Goal: Information Seeking & Learning: Learn about a topic

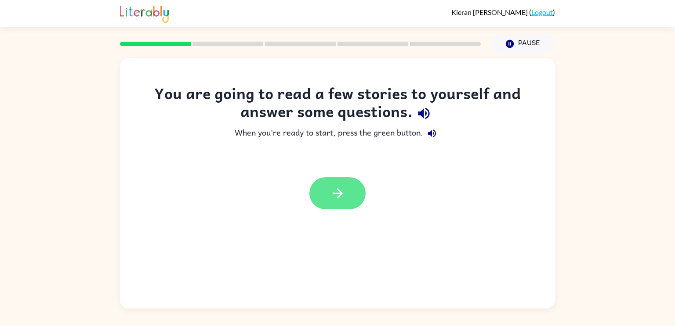
click at [340, 204] on button "button" at bounding box center [337, 193] width 56 height 32
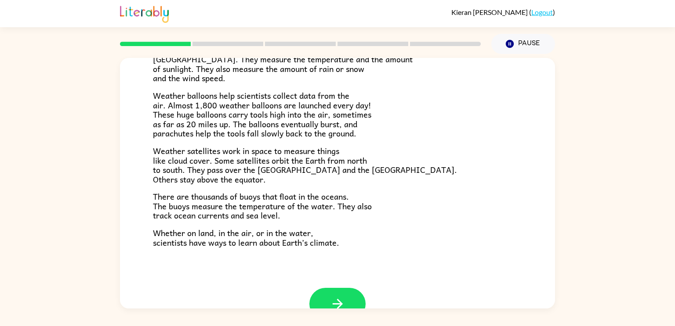
scroll to position [246, 0]
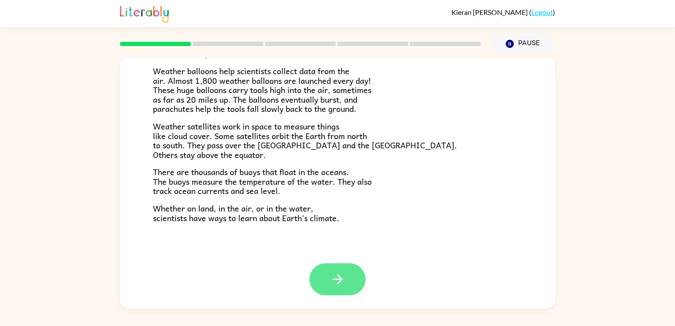
click at [330, 282] on icon "button" at bounding box center [337, 279] width 15 height 15
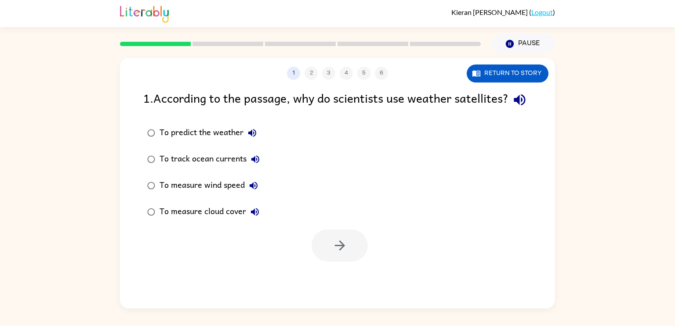
scroll to position [0, 0]
click at [339, 253] on icon "button" at bounding box center [339, 245] width 15 height 15
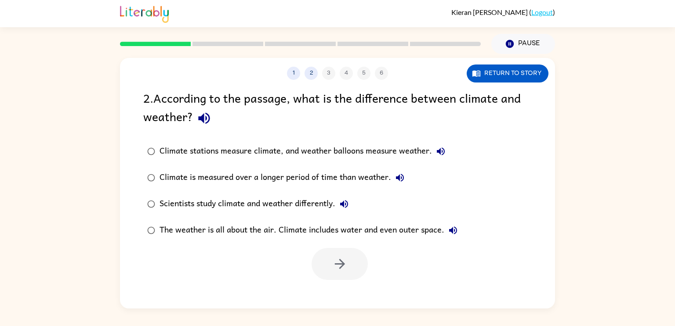
click at [334, 149] on div "Climate stations measure climate, and weather balloons measure weather." at bounding box center [304, 152] width 290 height 18
click at [336, 266] on icon "button" at bounding box center [339, 264] width 15 height 15
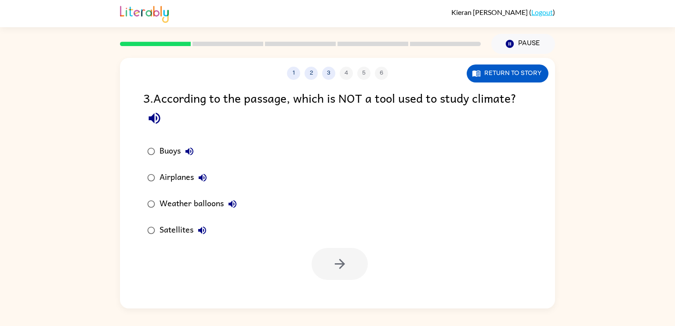
click at [171, 179] on div "Airplanes" at bounding box center [185, 178] width 52 height 18
click at [354, 263] on button "button" at bounding box center [339, 264] width 56 height 32
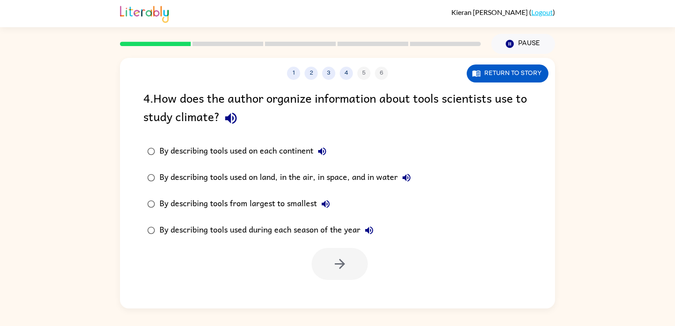
click at [287, 226] on div "By describing tools used during each season of the year" at bounding box center [268, 231] width 218 height 18
click at [319, 173] on div "By describing tools used on land, in the air, in space, and in water" at bounding box center [287, 178] width 256 height 18
click at [347, 243] on label "By describing tools used during each season of the year" at bounding box center [278, 230] width 281 height 26
click at [349, 246] on div at bounding box center [337, 262] width 435 height 36
click at [350, 254] on button "button" at bounding box center [339, 264] width 56 height 32
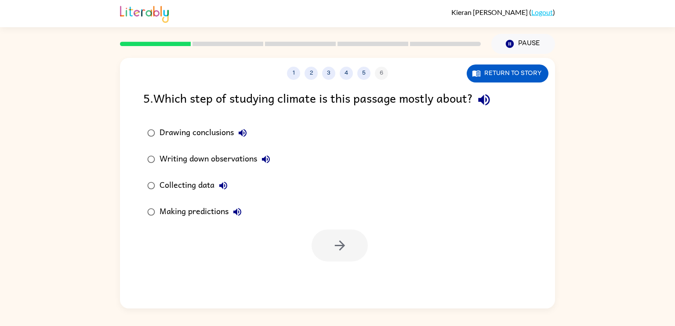
click at [185, 188] on div "Collecting data" at bounding box center [195, 186] width 72 height 18
click at [328, 245] on button "button" at bounding box center [339, 246] width 56 height 32
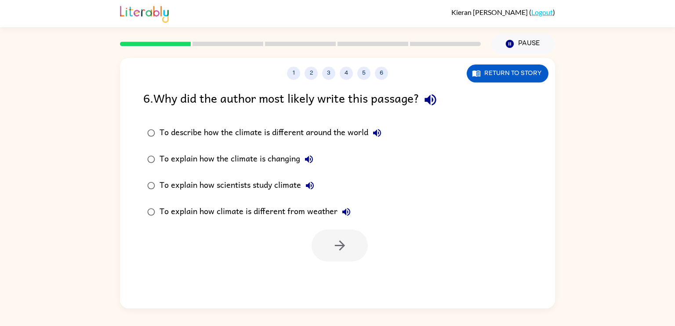
click at [218, 132] on div "To describe how the climate is different around the world" at bounding box center [272, 133] width 226 height 18
click at [248, 214] on div "To explain how climate is different from weather" at bounding box center [256, 212] width 195 height 18
click at [260, 133] on div "To describe how the climate is different around the world" at bounding box center [272, 133] width 226 height 18
click at [333, 257] on button "button" at bounding box center [339, 246] width 56 height 32
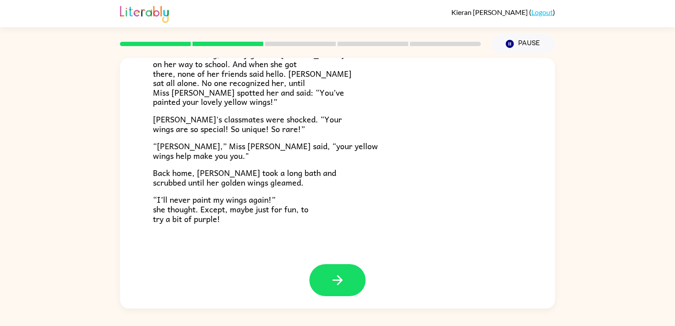
scroll to position [246, 0]
click at [339, 273] on icon "button" at bounding box center [337, 279] width 15 height 15
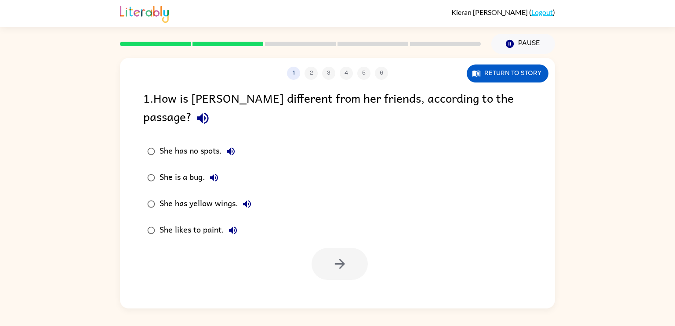
click at [221, 195] on div "She has yellow wings." at bounding box center [207, 204] width 96 height 18
click at [246, 200] on icon "button" at bounding box center [247, 204] width 8 height 8
click at [247, 199] on icon "button" at bounding box center [247, 204] width 11 height 11
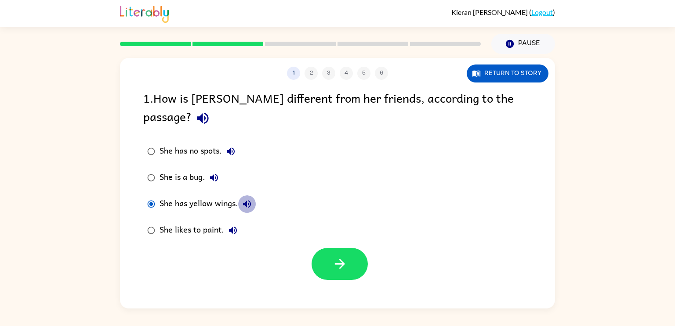
click at [247, 199] on icon "button" at bounding box center [247, 204] width 11 height 11
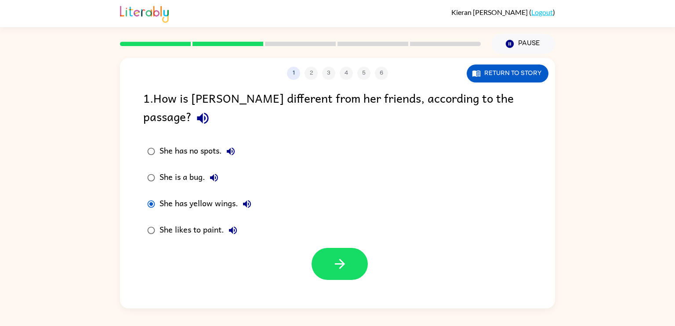
click at [210, 173] on icon "button" at bounding box center [214, 178] width 11 height 11
click at [204, 195] on div "She has yellow wings." at bounding box center [207, 204] width 96 height 18
click at [220, 195] on div "She has yellow wings." at bounding box center [207, 204] width 96 height 18
click at [221, 195] on div "She has yellow wings." at bounding box center [207, 204] width 96 height 18
click at [184, 169] on div "She is a bug." at bounding box center [190, 178] width 63 height 18
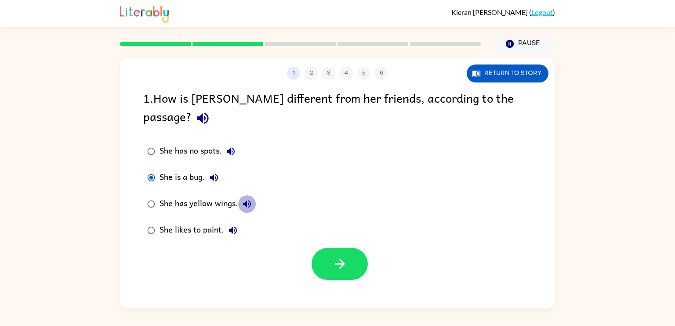
click at [247, 199] on icon "button" at bounding box center [247, 204] width 11 height 11
click at [214, 173] on icon "button" at bounding box center [214, 178] width 11 height 11
click at [228, 195] on div "She has yellow wings." at bounding box center [207, 204] width 96 height 18
click at [337, 248] on button "button" at bounding box center [339, 264] width 56 height 32
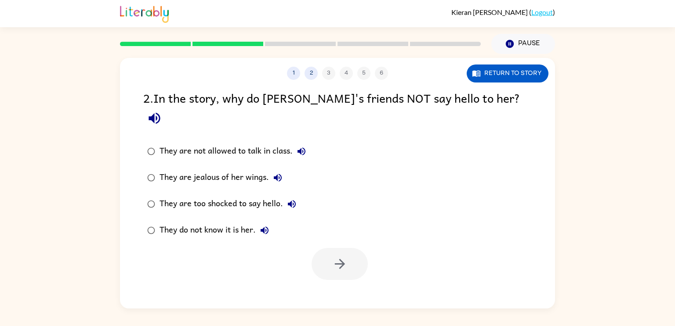
click at [246, 222] on div "They do not know it is her." at bounding box center [216, 231] width 114 height 18
click at [342, 259] on icon "button" at bounding box center [339, 264] width 10 height 10
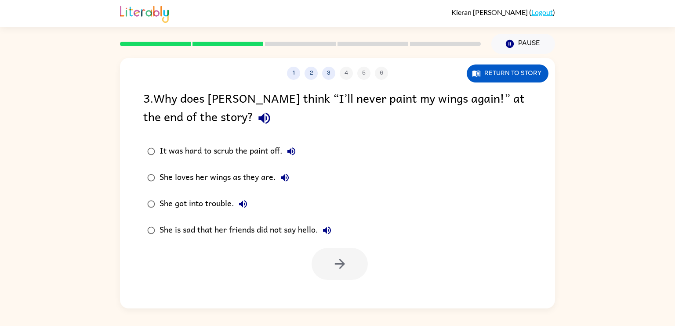
click at [255, 172] on div "She loves her wings as they are." at bounding box center [226, 178] width 134 height 18
click at [334, 256] on button "button" at bounding box center [339, 264] width 56 height 32
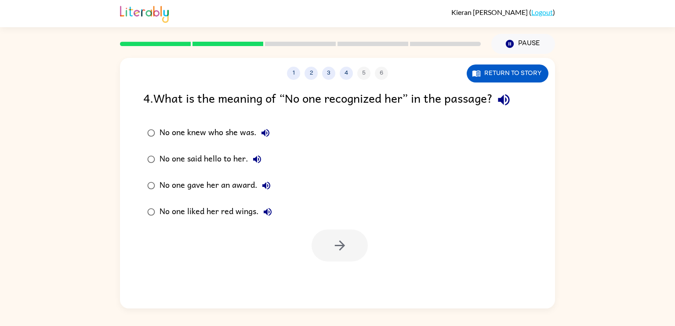
click at [210, 133] on div "No one knew who she was." at bounding box center [216, 133] width 115 height 18
click at [343, 240] on icon "button" at bounding box center [339, 245] width 15 height 15
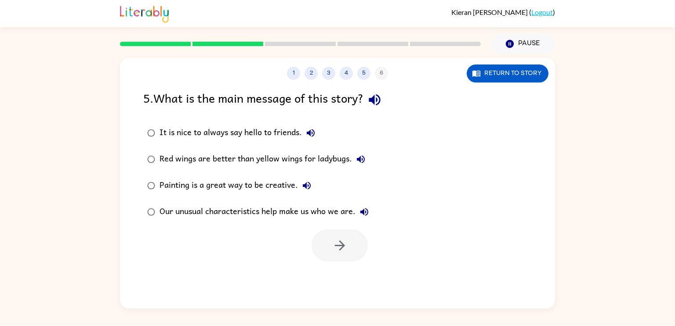
click at [300, 210] on div "Our unusual characteristics help make us who we are." at bounding box center [266, 212] width 214 height 18
click at [333, 249] on icon "button" at bounding box center [339, 245] width 15 height 15
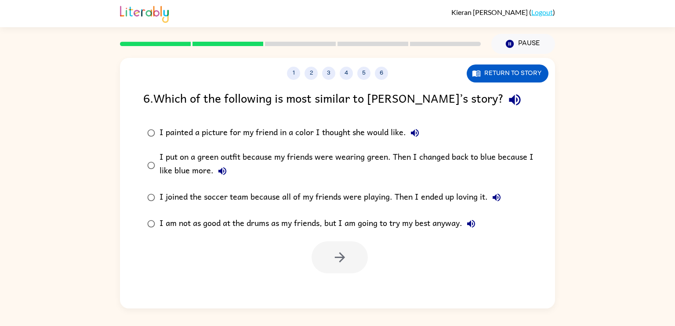
click at [311, 181] on label "I put on a green outfit because my friends were wearing green. Then I changed b…" at bounding box center [342, 165] width 409 height 38
click at [239, 253] on div at bounding box center [337, 255] width 435 height 36
click at [315, 226] on div "I am not as good at the drums as my friends, but I am going to try my best anyw…" at bounding box center [319, 224] width 320 height 18
click at [336, 256] on icon "button" at bounding box center [339, 257] width 15 height 15
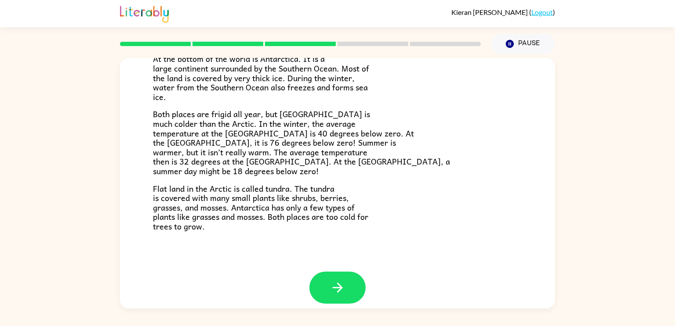
scroll to position [185, 0]
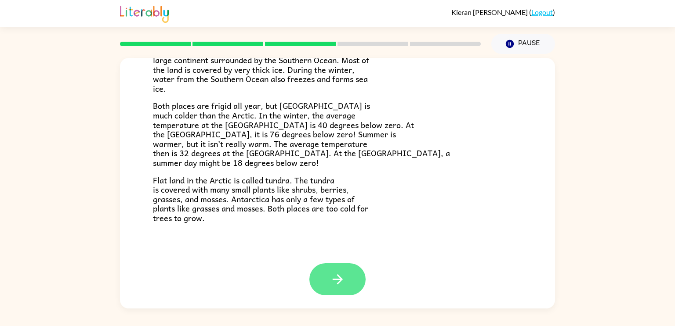
click at [357, 281] on button "button" at bounding box center [337, 280] width 56 height 32
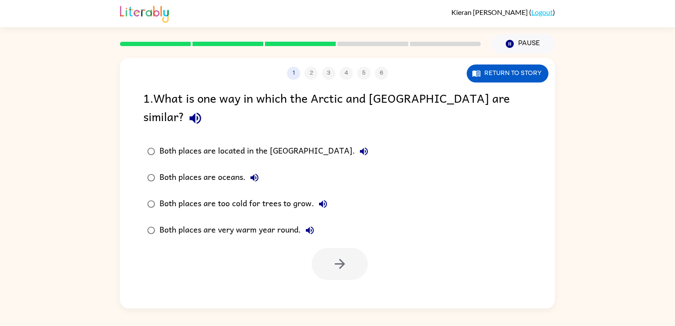
scroll to position [0, 0]
click at [214, 195] on div "Both places are too cold for trees to grow." at bounding box center [245, 204] width 172 height 18
click at [344, 257] on icon "button" at bounding box center [339, 264] width 15 height 15
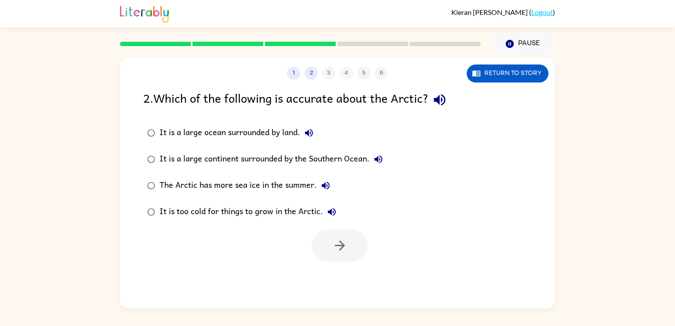
click at [282, 160] on div "It is a large continent surrounded by the Southern Ocean." at bounding box center [273, 160] width 228 height 18
click at [322, 235] on button "button" at bounding box center [339, 246] width 56 height 32
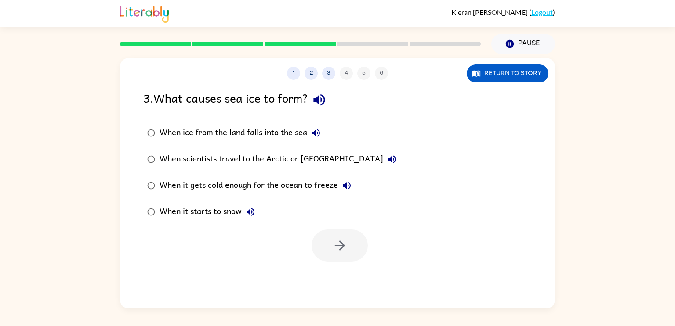
click at [296, 187] on div "When it gets cold enough for the ocean to freeze" at bounding box center [257, 186] width 196 height 18
click at [350, 260] on button "button" at bounding box center [339, 246] width 56 height 32
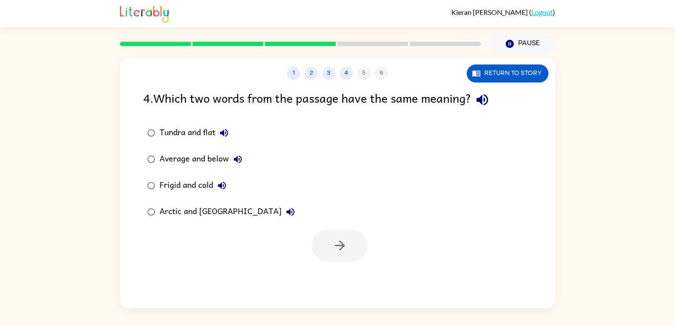
click at [192, 130] on div "Tundra and flat" at bounding box center [195, 133] width 73 height 18
click at [350, 238] on button "button" at bounding box center [339, 246] width 56 height 32
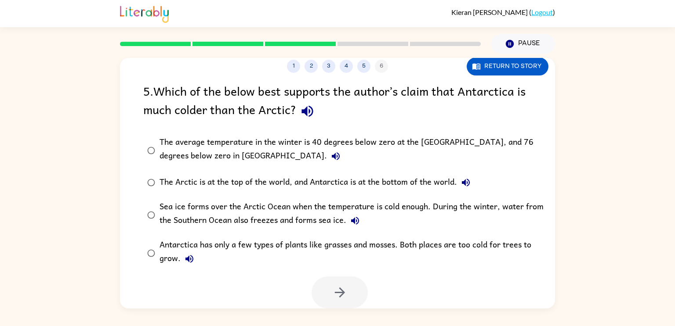
scroll to position [5, 0]
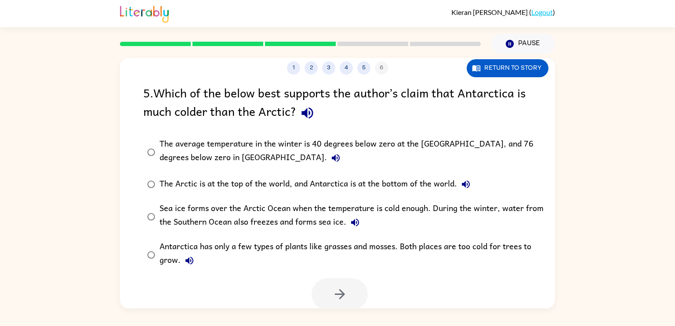
click at [266, 144] on div "The average temperature in the winter is 40 degrees below zero at the [GEOGRAPH…" at bounding box center [351, 152] width 384 height 29
click at [333, 283] on button "button" at bounding box center [339, 295] width 56 height 32
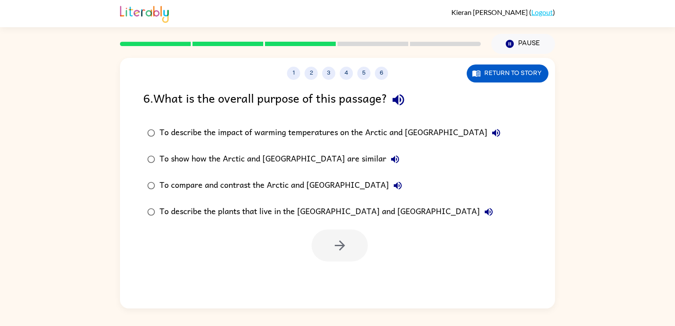
scroll to position [0, 0]
click at [243, 159] on div "To show how the Arctic and [GEOGRAPHIC_DATA] are similar" at bounding box center [281, 160] width 244 height 18
click at [351, 132] on div "To describe the impact of warming temperatures on the Arctic and [GEOGRAPHIC_DA…" at bounding box center [331, 133] width 345 height 18
click at [318, 156] on div "To show how the Arctic and [GEOGRAPHIC_DATA] are similar" at bounding box center [281, 160] width 244 height 18
click at [336, 243] on icon "button" at bounding box center [339, 245] width 15 height 15
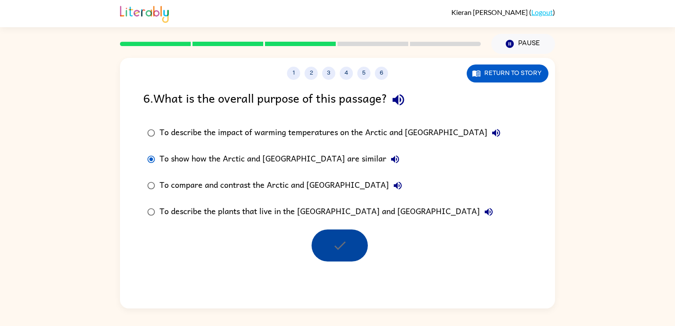
click at [356, 250] on div at bounding box center [339, 246] width 56 height 32
click at [355, 250] on div at bounding box center [339, 246] width 56 height 32
click at [355, 249] on div at bounding box center [339, 246] width 56 height 32
click at [287, 183] on div "To compare and contrast the Arctic and [GEOGRAPHIC_DATA]" at bounding box center [282, 186] width 247 height 18
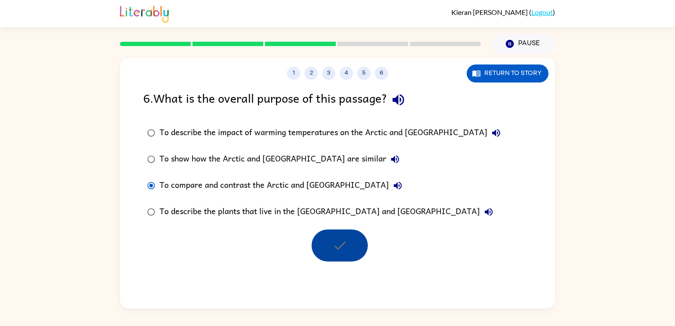
click at [279, 157] on div "To show how the Arctic and [GEOGRAPHIC_DATA] are similar" at bounding box center [281, 160] width 244 height 18
click at [273, 136] on div "To describe the impact of warming temperatures on the Arctic and [GEOGRAPHIC_DA…" at bounding box center [331, 133] width 345 height 18
click at [280, 159] on div "To show how the Arctic and [GEOGRAPHIC_DATA] are similar" at bounding box center [281, 160] width 244 height 18
click at [392, 185] on icon "button" at bounding box center [397, 186] width 11 height 11
drag, startPoint x: 354, startPoint y: 156, endPoint x: 352, endPoint y: 162, distance: 6.0
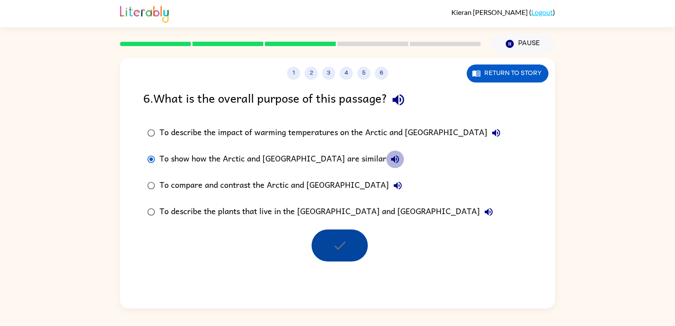
click at [390, 162] on icon "button" at bounding box center [395, 159] width 11 height 11
click at [381, 76] on button "6" at bounding box center [381, 73] width 13 height 13
click at [364, 76] on button "5" at bounding box center [363, 73] width 13 height 13
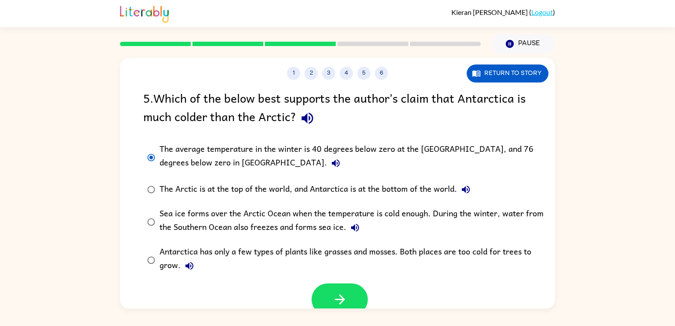
scroll to position [7, 0]
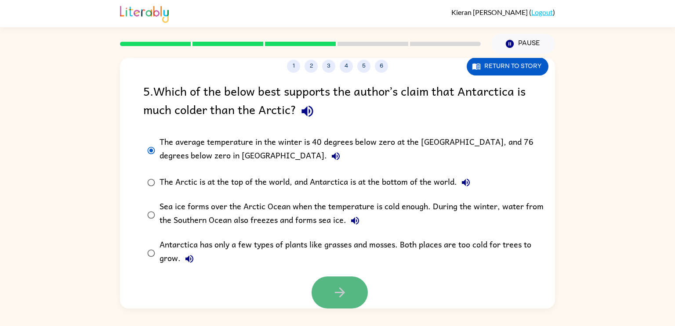
click at [351, 279] on button "button" at bounding box center [339, 293] width 56 height 32
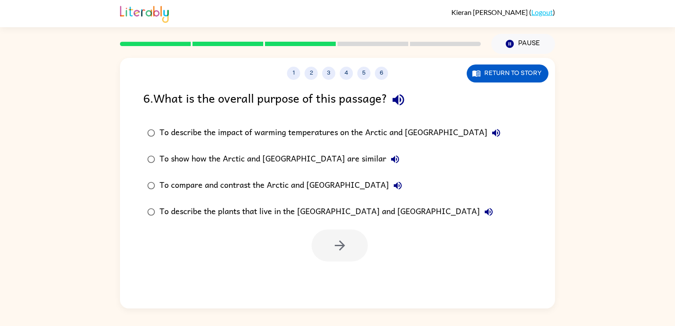
click at [348, 253] on div at bounding box center [339, 246] width 56 height 32
click at [243, 156] on div "To show how the Arctic and [GEOGRAPHIC_DATA] are similar" at bounding box center [281, 160] width 244 height 18
click at [357, 243] on button "button" at bounding box center [339, 246] width 56 height 32
click at [359, 246] on div at bounding box center [339, 246] width 56 height 32
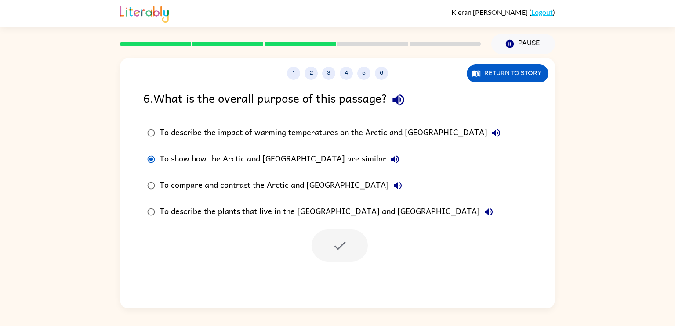
click at [359, 246] on div at bounding box center [339, 246] width 56 height 32
click at [479, 77] on icon "button" at bounding box center [476, 73] width 9 height 9
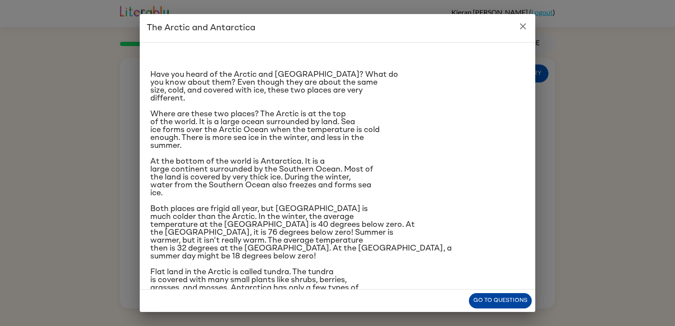
click at [485, 302] on button "Go to questions" at bounding box center [500, 300] width 63 height 15
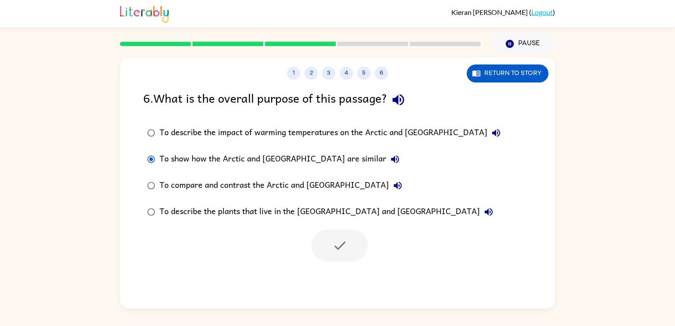
click at [354, 246] on div at bounding box center [339, 246] width 56 height 32
click at [287, 70] on button "1" at bounding box center [293, 73] width 13 height 13
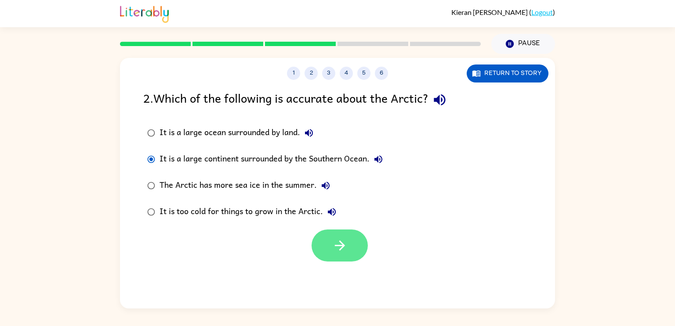
click at [334, 243] on icon "button" at bounding box center [339, 245] width 15 height 15
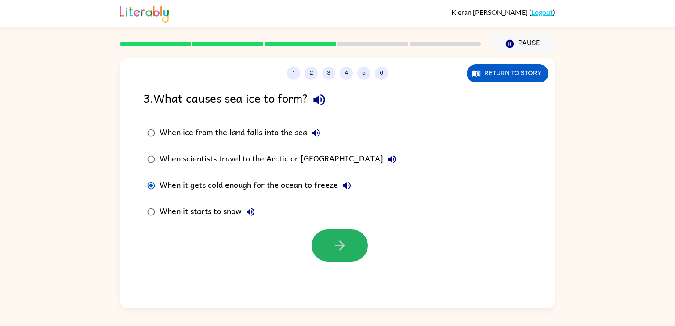
click at [334, 243] on icon "button" at bounding box center [339, 245] width 15 height 15
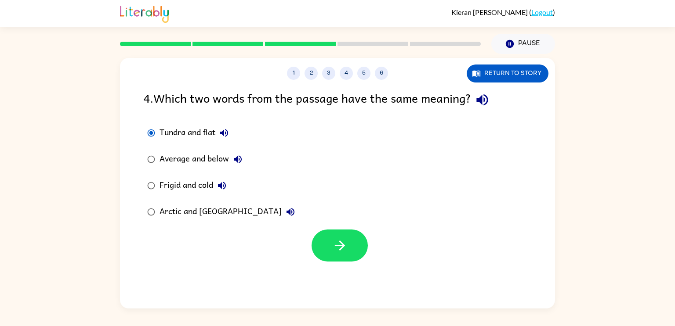
click at [334, 243] on icon "button" at bounding box center [339, 245] width 15 height 15
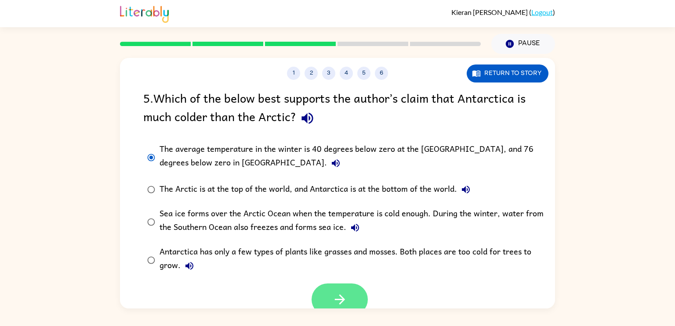
click at [351, 303] on button "button" at bounding box center [339, 300] width 56 height 32
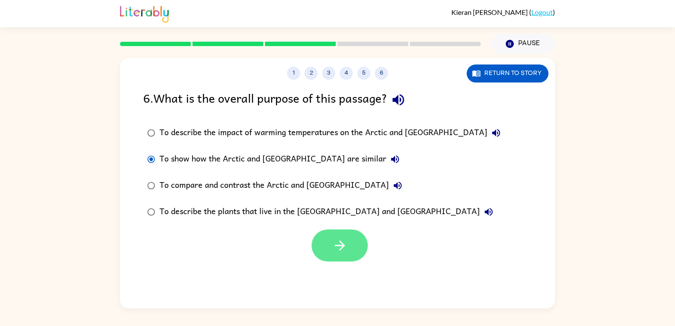
click at [340, 245] on icon "button" at bounding box center [339, 246] width 10 height 10
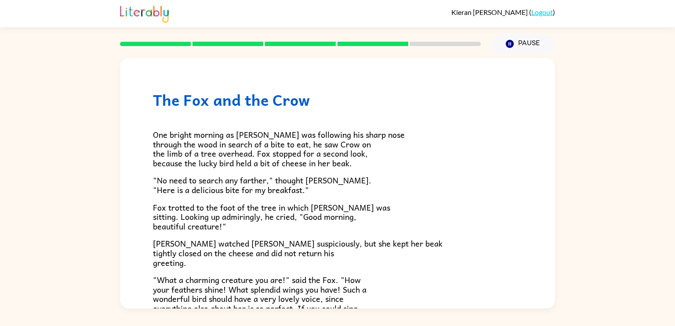
click at [198, 193] on span ""No need to search any farther," thought [PERSON_NAME]. "Here is a delicious bi…" at bounding box center [262, 185] width 218 height 22
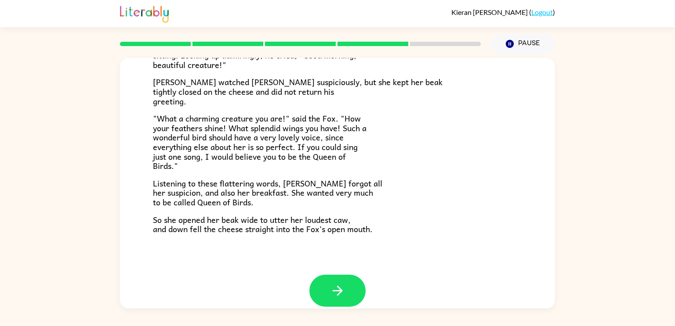
scroll to position [173, 0]
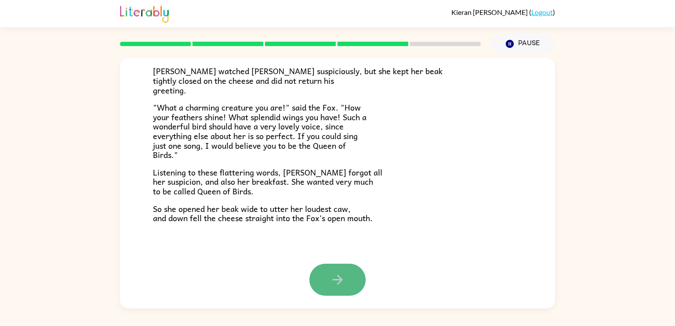
click at [348, 289] on button "button" at bounding box center [337, 280] width 56 height 32
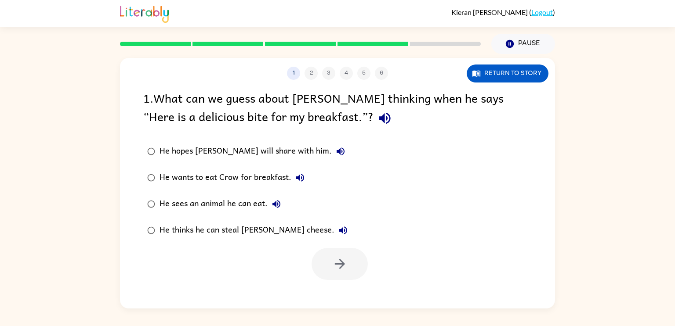
click at [261, 174] on div "He wants to eat Crow for breakfast." at bounding box center [233, 178] width 149 height 18
click at [342, 264] on icon "button" at bounding box center [339, 264] width 10 height 10
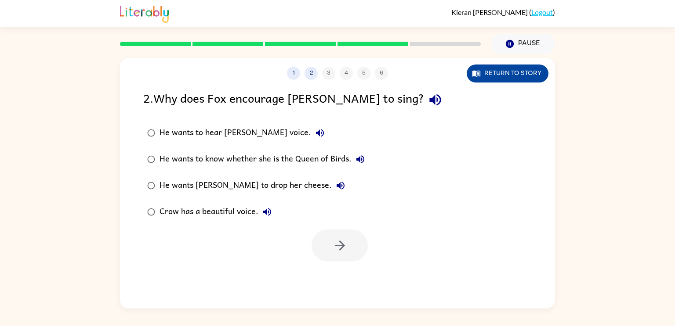
click at [529, 74] on button "Return to story" at bounding box center [508, 74] width 82 height 18
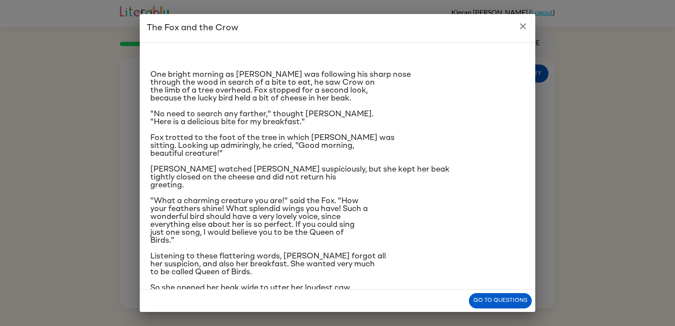
click at [521, 29] on icon "close" at bounding box center [523, 26] width 11 height 11
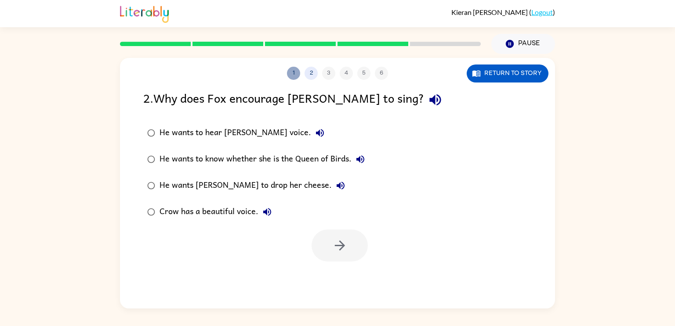
click at [297, 75] on button "1" at bounding box center [293, 73] width 13 height 13
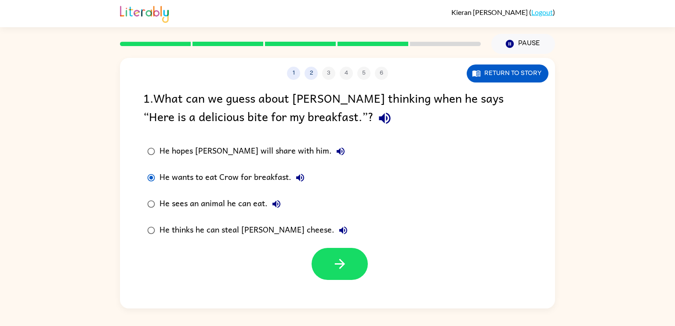
click at [230, 228] on div "He thinks he can steal [PERSON_NAME] cheese." at bounding box center [255, 231] width 192 height 18
click at [320, 260] on button "button" at bounding box center [339, 264] width 56 height 32
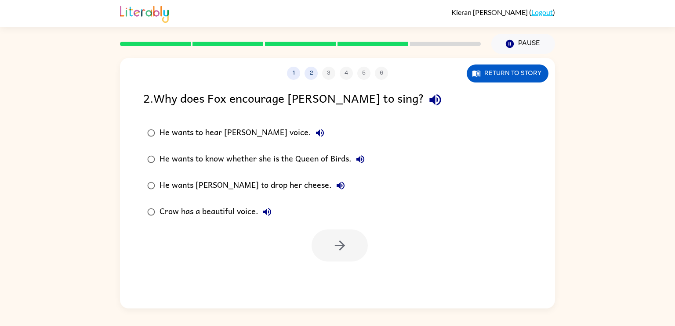
click at [234, 189] on div "He wants [PERSON_NAME] to drop her cheese." at bounding box center [254, 186] width 190 height 18
click at [335, 242] on icon "button" at bounding box center [339, 245] width 15 height 15
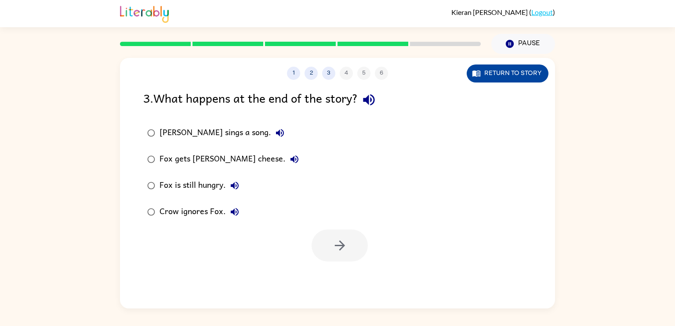
click at [495, 79] on button "Return to story" at bounding box center [508, 74] width 82 height 18
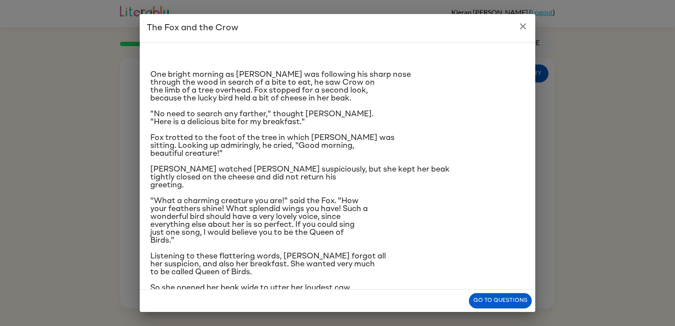
scroll to position [21, 0]
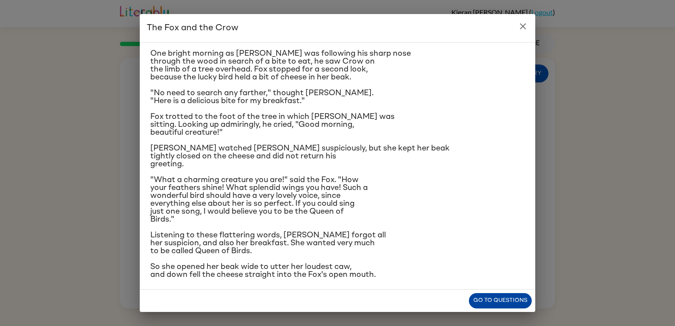
click at [514, 299] on button "Go to questions" at bounding box center [500, 300] width 63 height 15
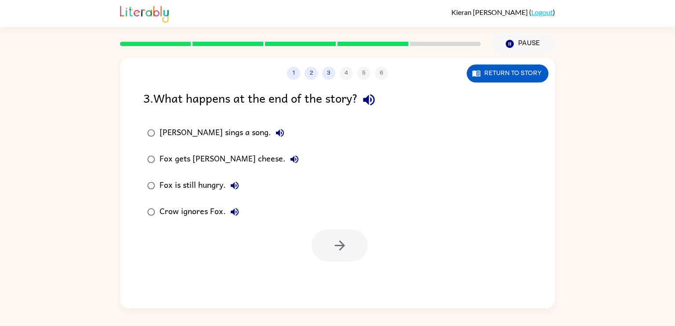
click at [208, 161] on div "Fox gets [PERSON_NAME] cheese." at bounding box center [231, 160] width 144 height 18
click at [346, 253] on button "button" at bounding box center [339, 246] width 56 height 32
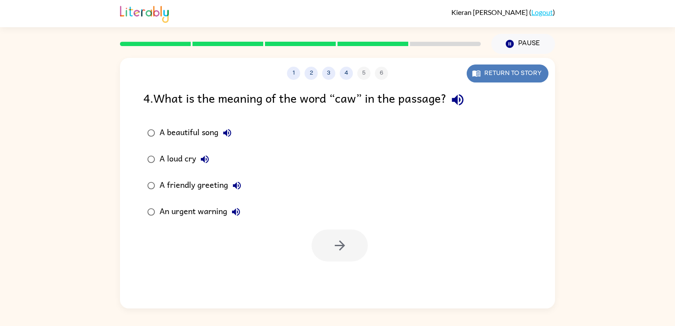
click at [482, 76] on button "Return to story" at bounding box center [508, 74] width 82 height 18
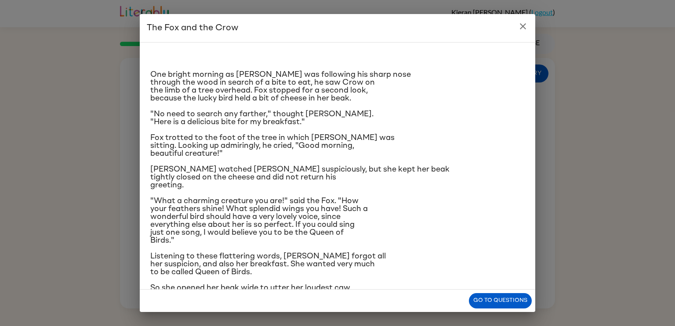
click at [487, 241] on p ""What a charming creature you are!" said the Fox. "How your feathers shine! Wha…" at bounding box center [337, 220] width 374 height 47
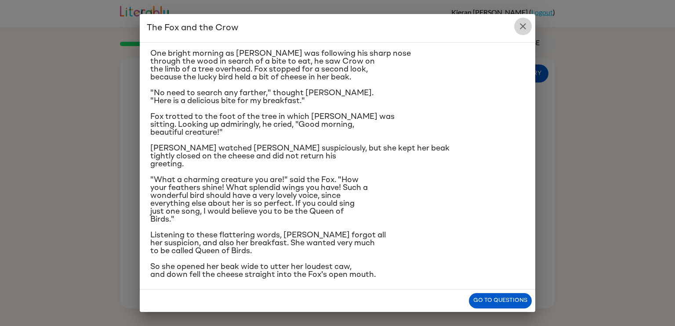
click at [524, 28] on icon "close" at bounding box center [523, 26] width 6 height 6
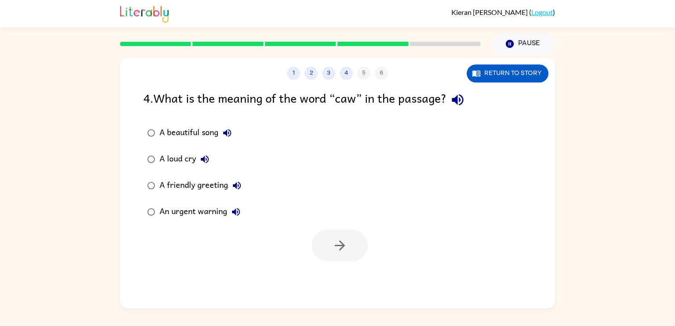
click at [192, 190] on div "A friendly greeting" at bounding box center [202, 186] width 86 height 18
click at [337, 245] on icon "button" at bounding box center [339, 245] width 15 height 15
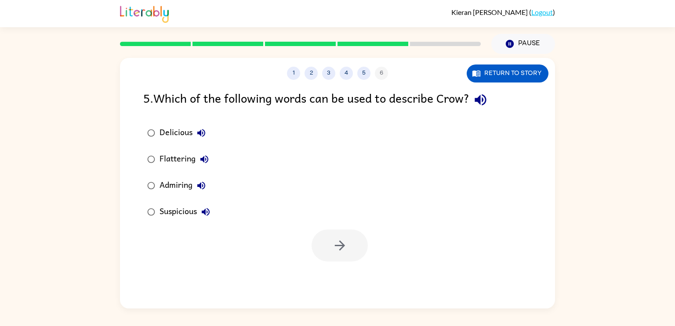
click at [181, 214] on div "Suspicious" at bounding box center [186, 212] width 55 height 18
click at [317, 243] on button "button" at bounding box center [339, 246] width 56 height 32
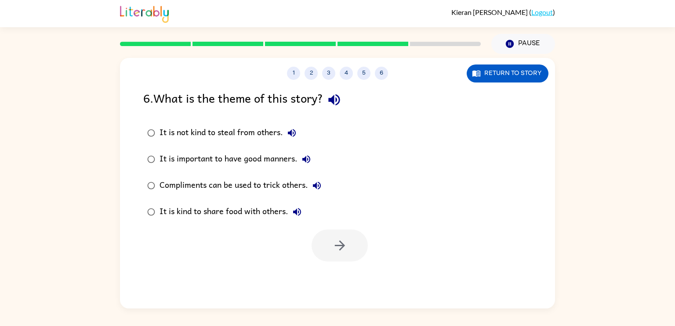
click at [253, 134] on div "It is not kind to steal from others." at bounding box center [229, 133] width 141 height 18
click at [333, 234] on button "button" at bounding box center [339, 246] width 56 height 32
